Goal: Information Seeking & Learning: Learn about a topic

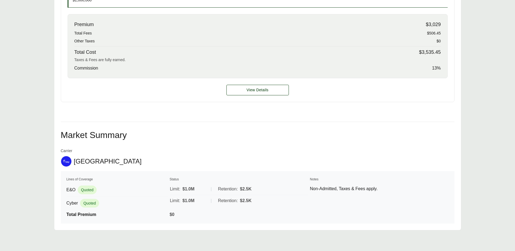
scroll to position [259, 0]
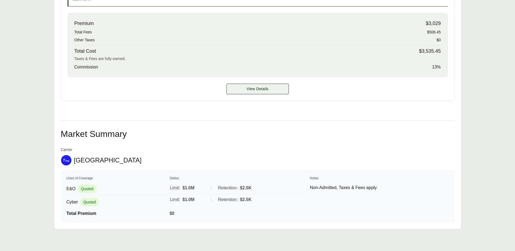
click at [257, 90] on span "View Details" at bounding box center [257, 89] width 22 height 6
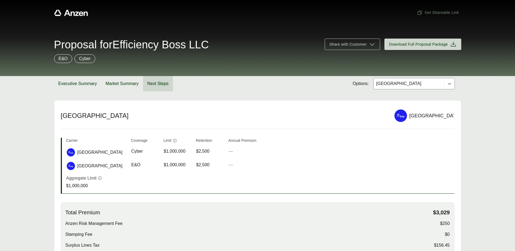
click at [151, 84] on button "Next Steps" at bounding box center [158, 83] width 30 height 15
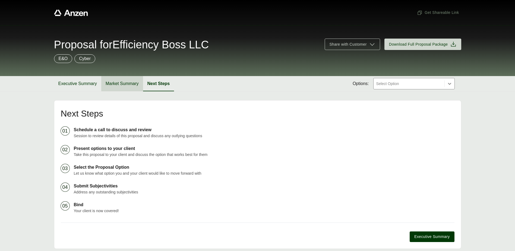
click at [112, 82] on button "Market Summary" at bounding box center [122, 83] width 42 height 15
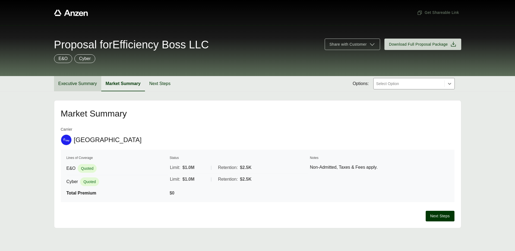
click at [82, 85] on button "Executive Summary" at bounding box center [77, 83] width 47 height 15
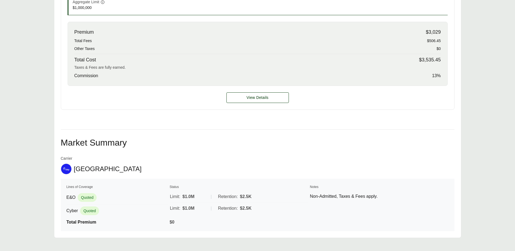
scroll to position [259, 0]
